Goal: Information Seeking & Learning: Learn about a topic

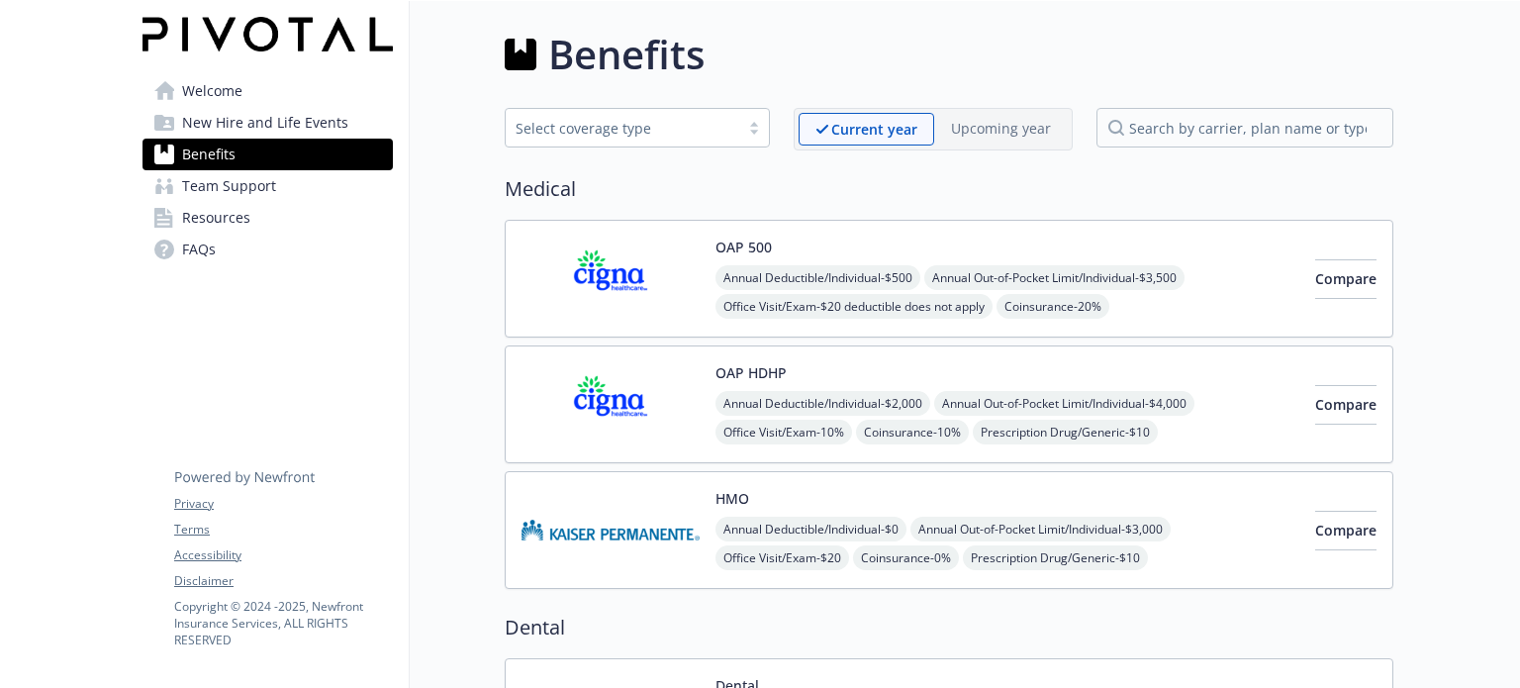
click at [756, 121] on div at bounding box center [754, 128] width 30 height 16
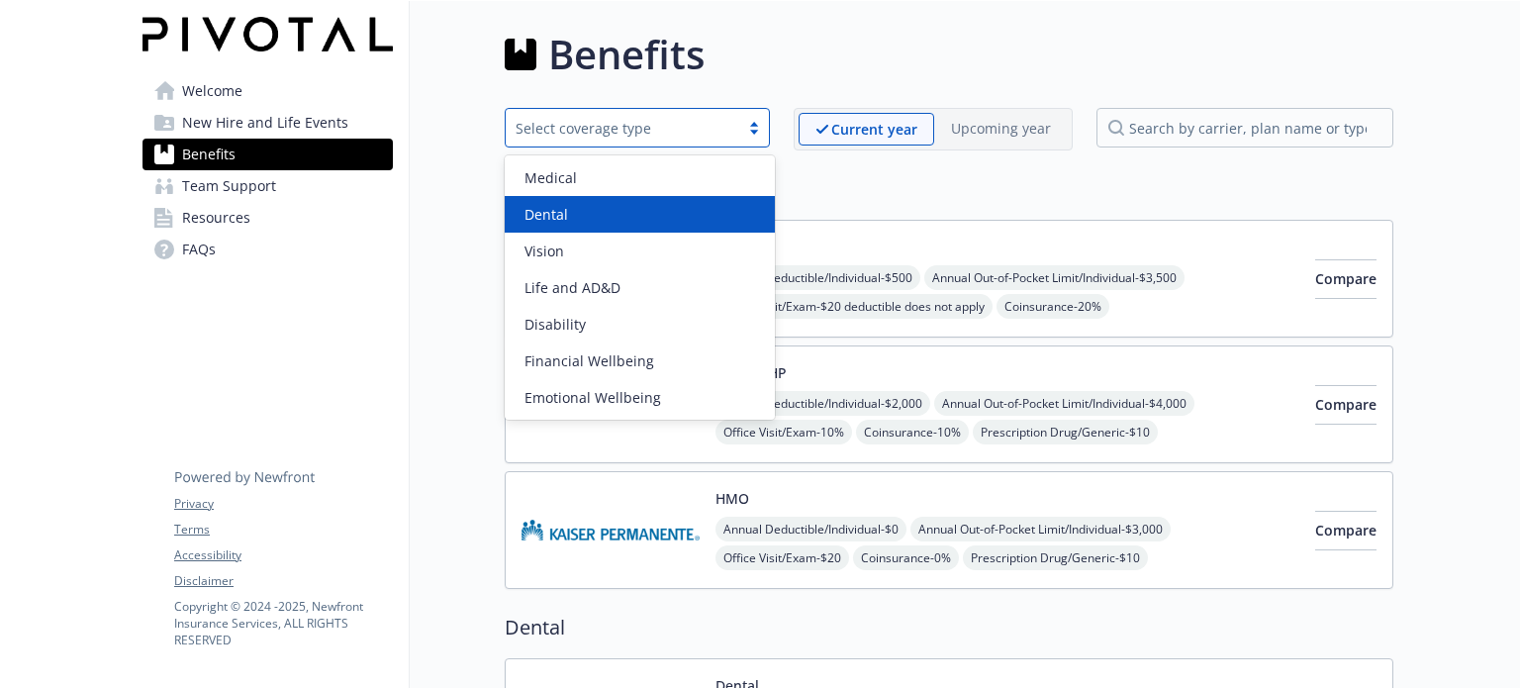
click at [641, 208] on div "Dental" at bounding box center [639, 214] width 246 height 21
